Goal: Task Accomplishment & Management: Complete application form

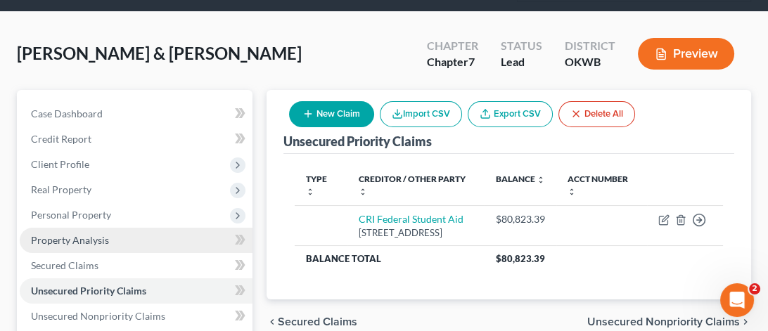
scroll to position [352, 0]
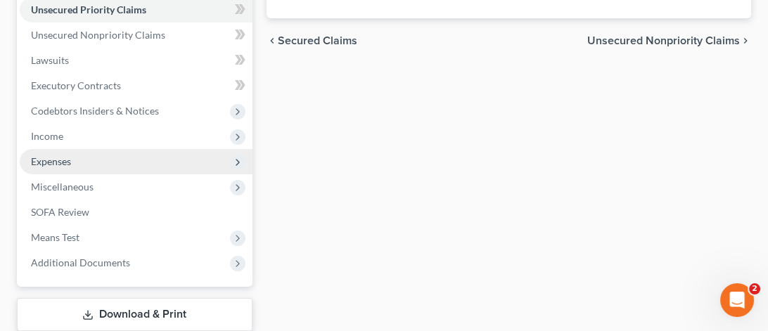
click at [70, 165] on span "Expenses" at bounding box center [51, 161] width 40 height 12
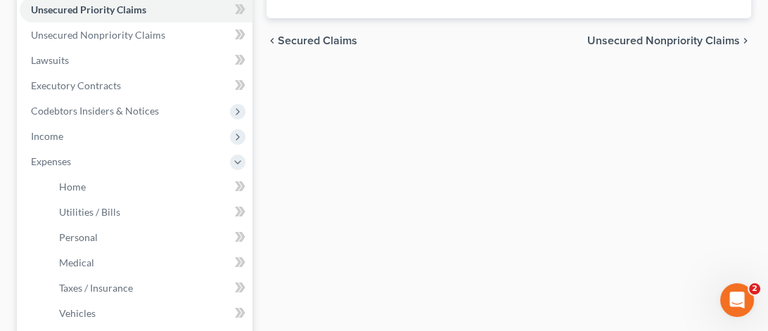
scroll to position [563, 0]
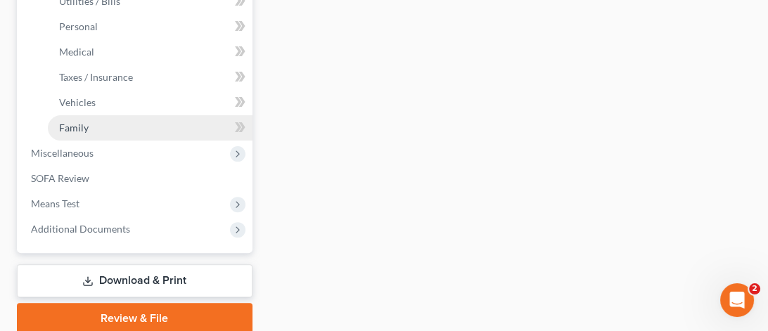
click at [103, 126] on link "Family" at bounding box center [150, 127] width 205 height 25
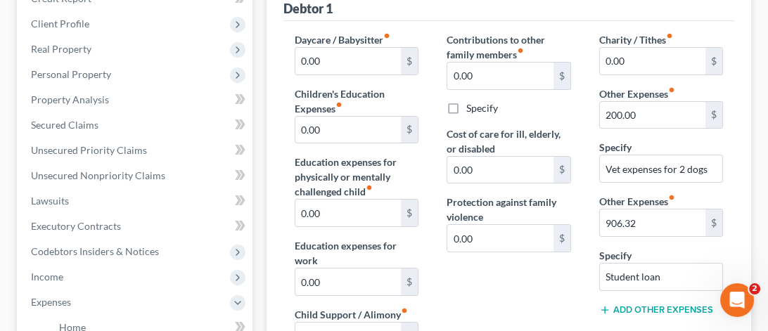
scroll to position [70, 0]
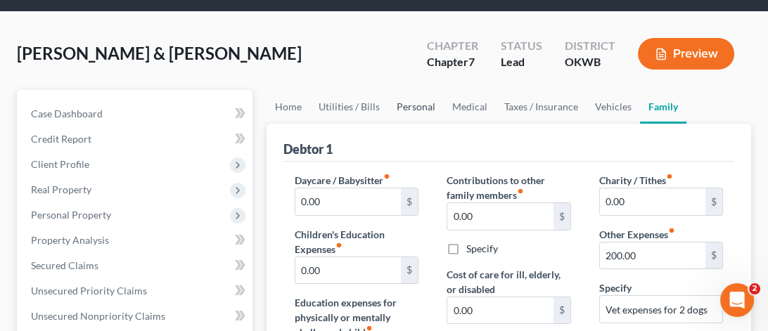
click at [405, 108] on link "Personal" at bounding box center [416, 107] width 56 height 34
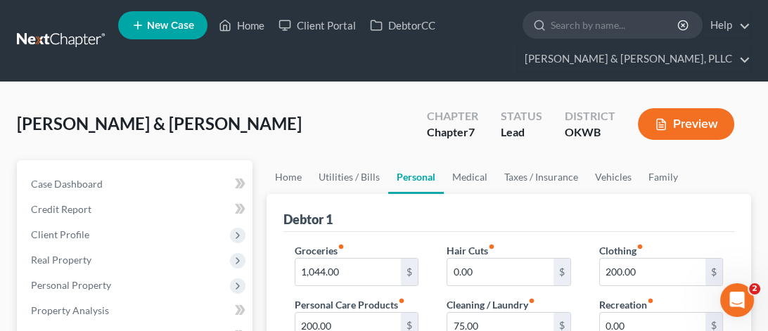
scroll to position [70, 0]
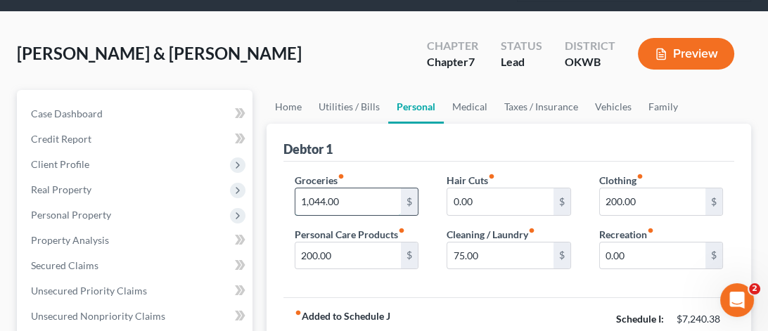
click at [359, 202] on input "1,044.00" at bounding box center [347, 201] width 105 height 27
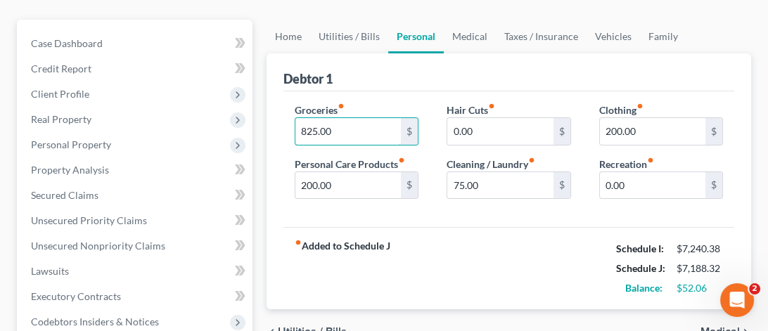
scroll to position [352, 0]
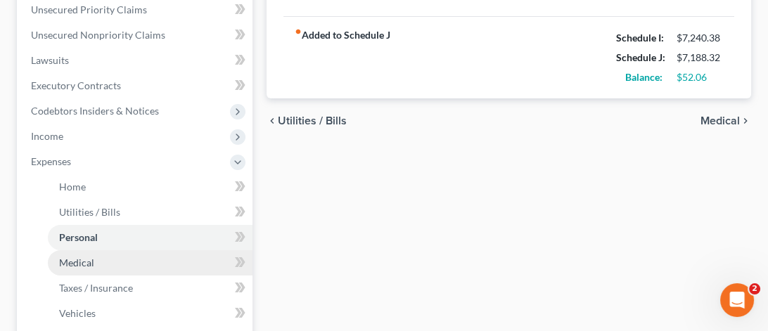
type input "825.00"
click at [89, 267] on span "Medical" at bounding box center [76, 263] width 35 height 12
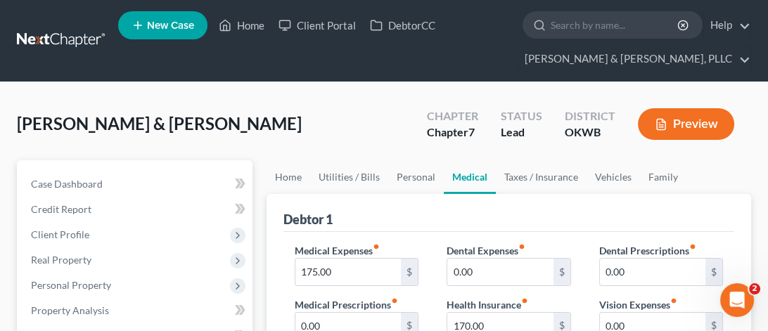
scroll to position [281, 0]
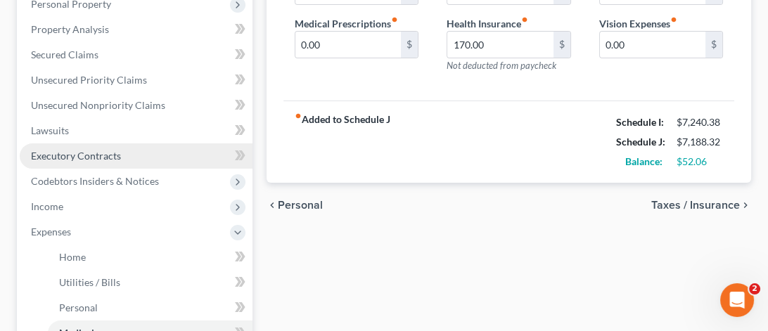
click at [101, 150] on span "Executory Contracts" at bounding box center [76, 156] width 90 height 12
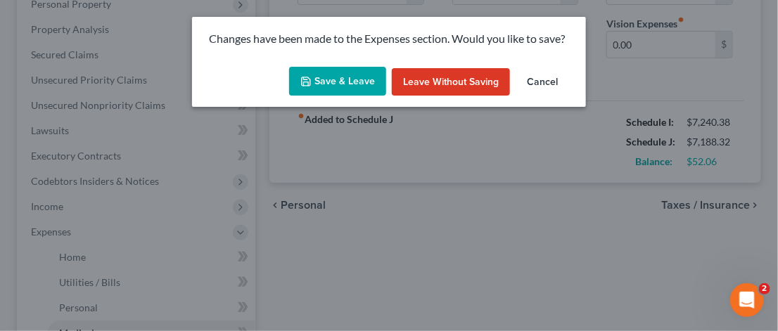
click at [350, 80] on button "Save & Leave" at bounding box center [337, 82] width 97 height 30
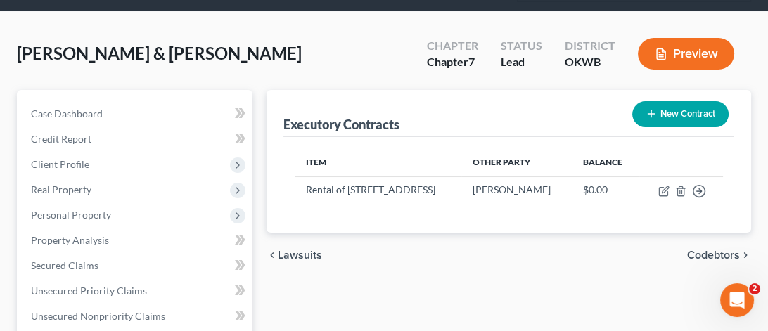
scroll to position [281, 0]
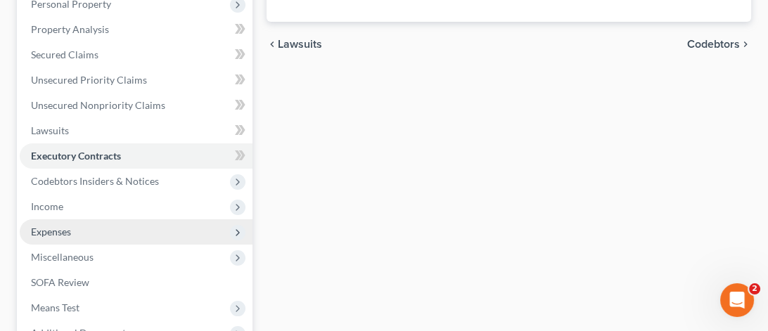
click at [51, 229] on span "Expenses" at bounding box center [51, 232] width 40 height 12
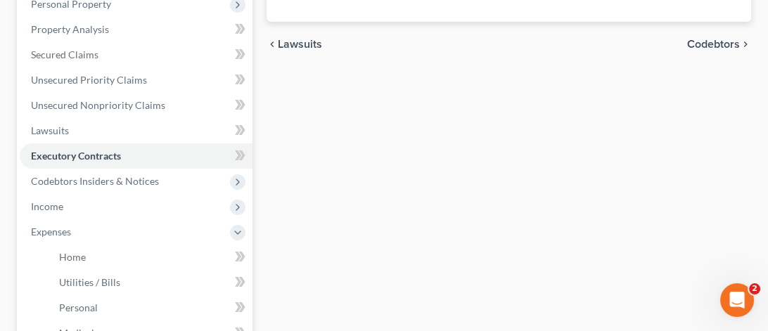
scroll to position [492, 0]
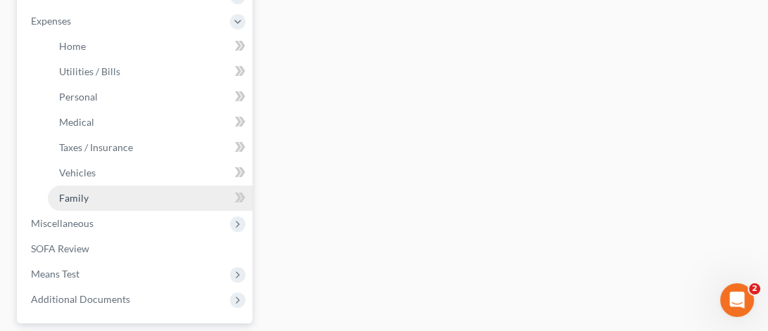
click at [98, 200] on link "Family" at bounding box center [150, 198] width 205 height 25
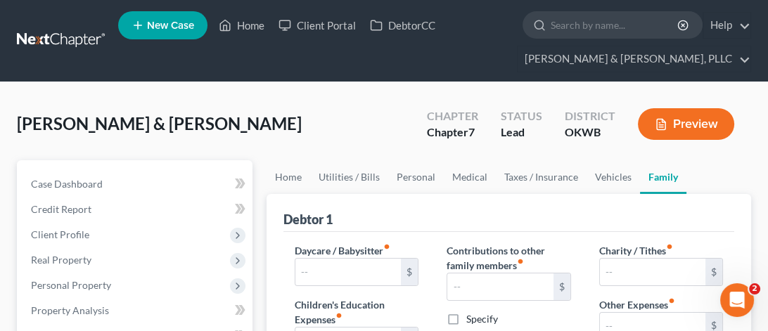
type input "0.00"
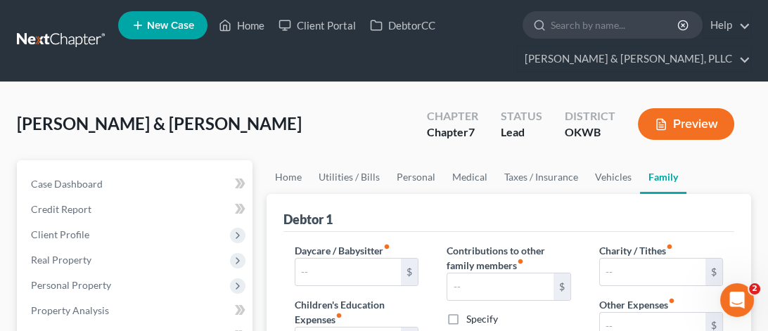
type input "0.00"
type input "200.00"
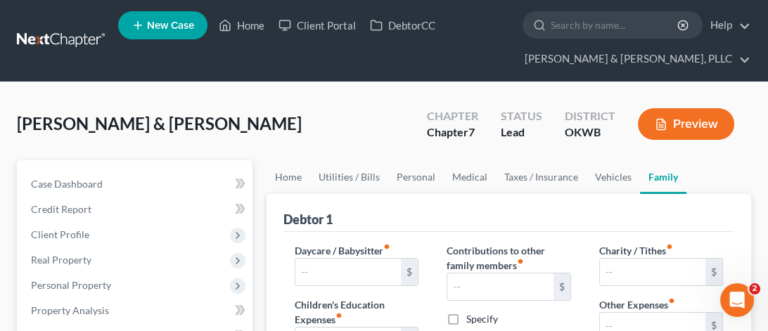
type input "Vet expenses for 2 dogs"
radio input "true"
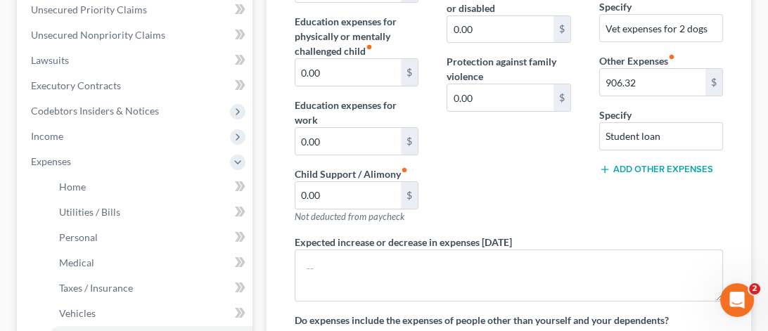
scroll to position [616, 0]
